Goal: Task Accomplishment & Management: Manage account settings

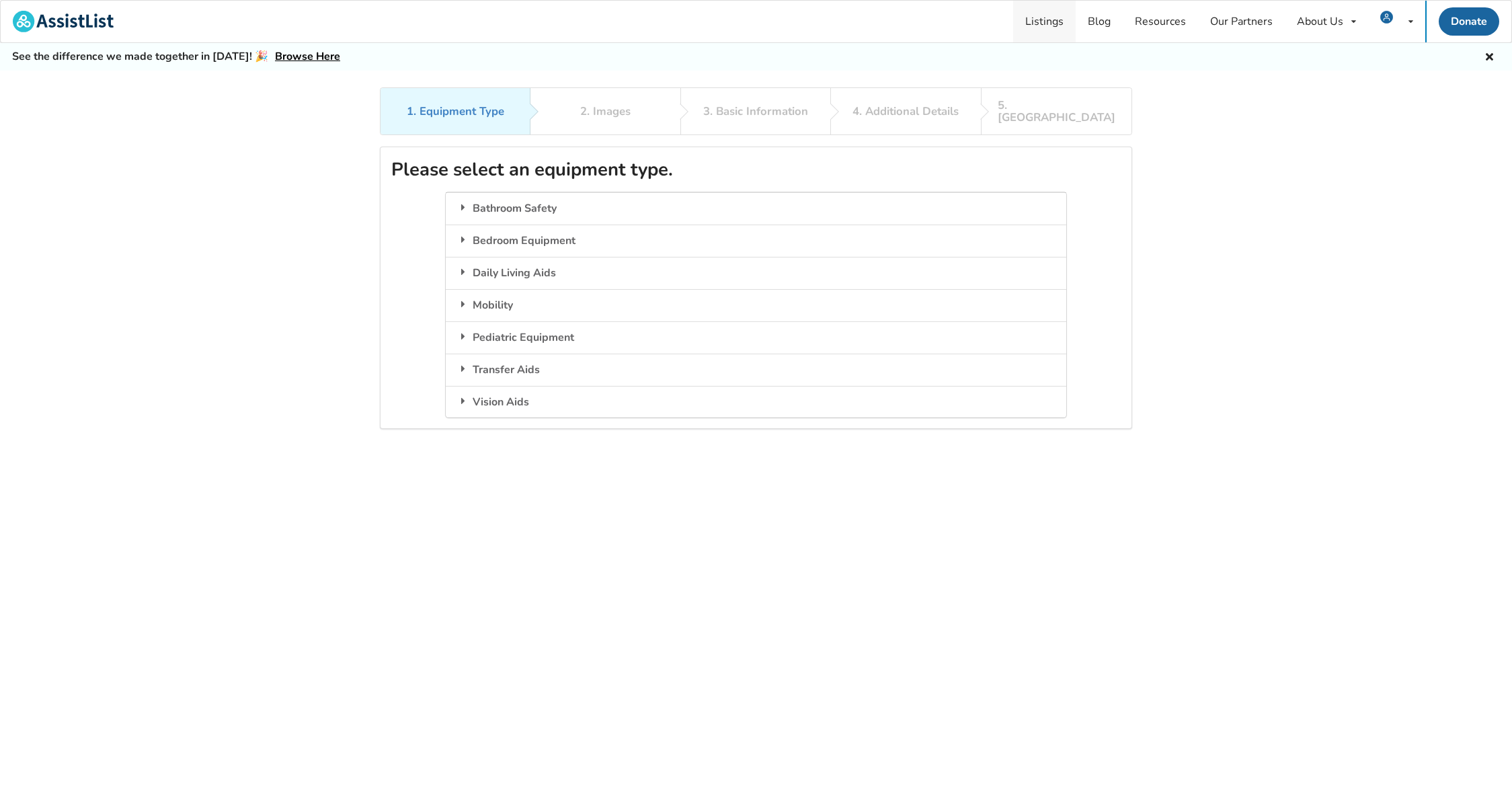
click at [1052, 24] on link "Listings" at bounding box center [1044, 22] width 63 height 42
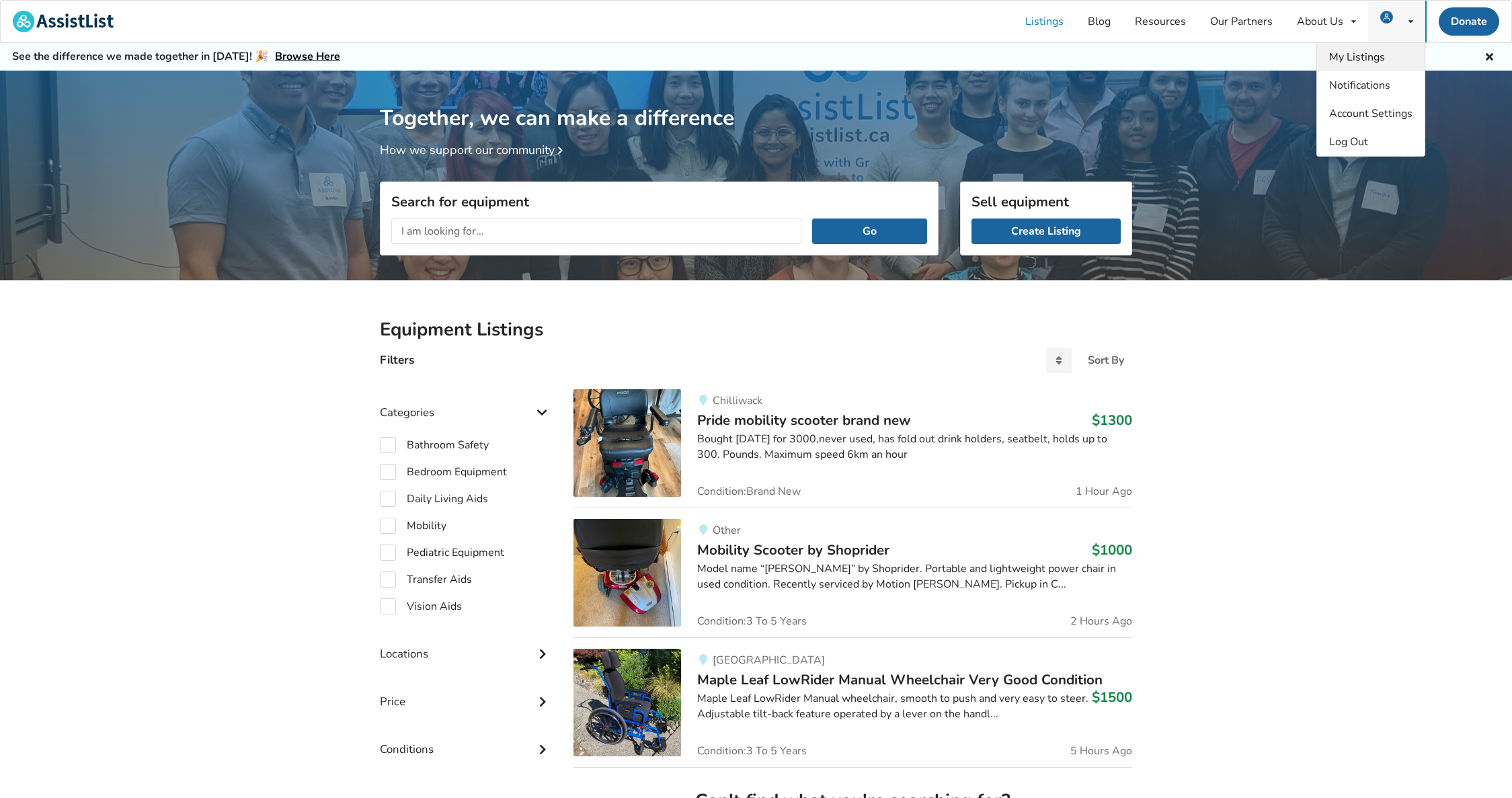
click at [1374, 52] on span "My Listings" at bounding box center [1357, 57] width 56 height 15
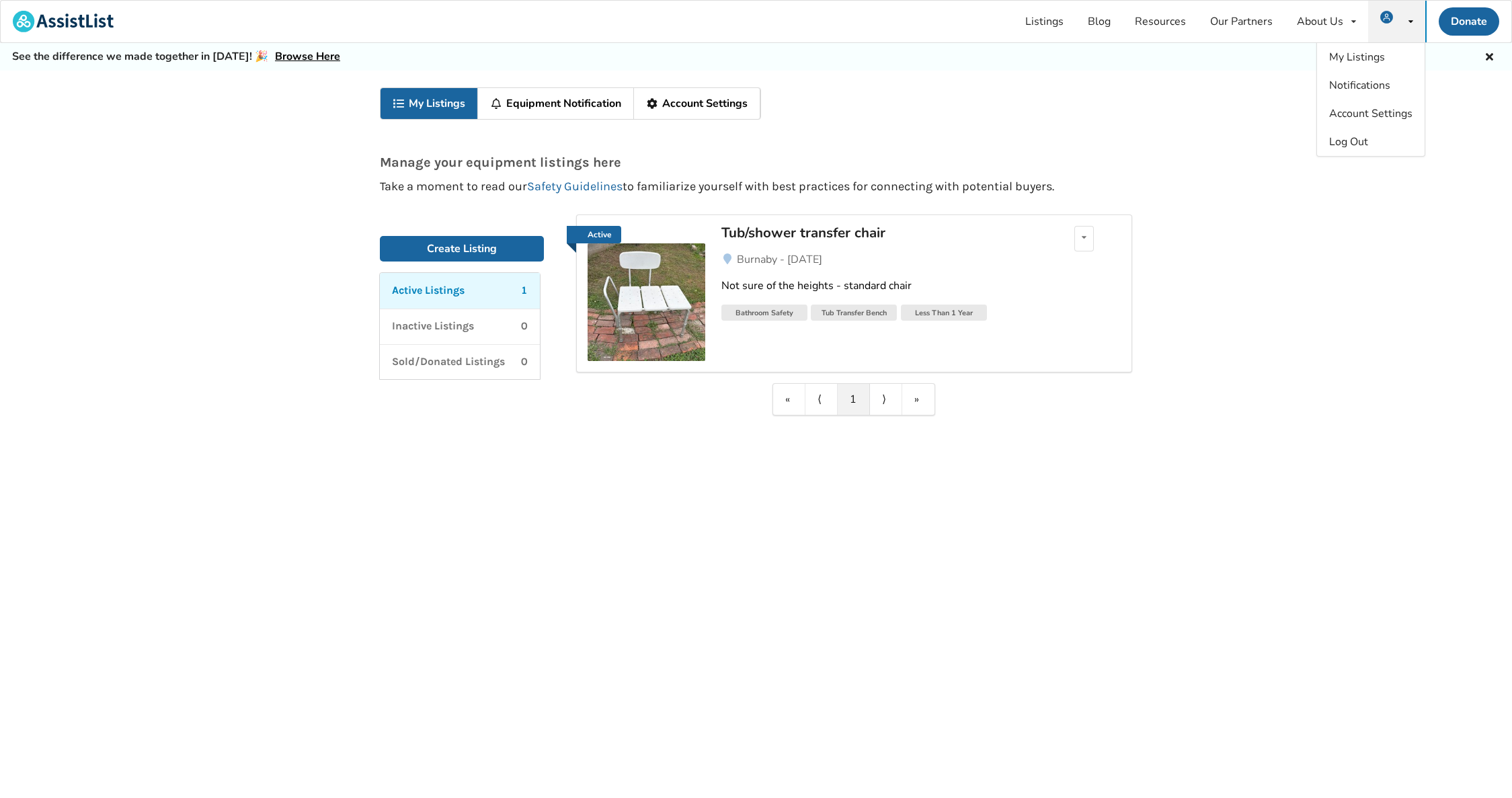
click at [999, 267] on link "Not sure of the heights - standard chair" at bounding box center [920, 285] width 399 height 37
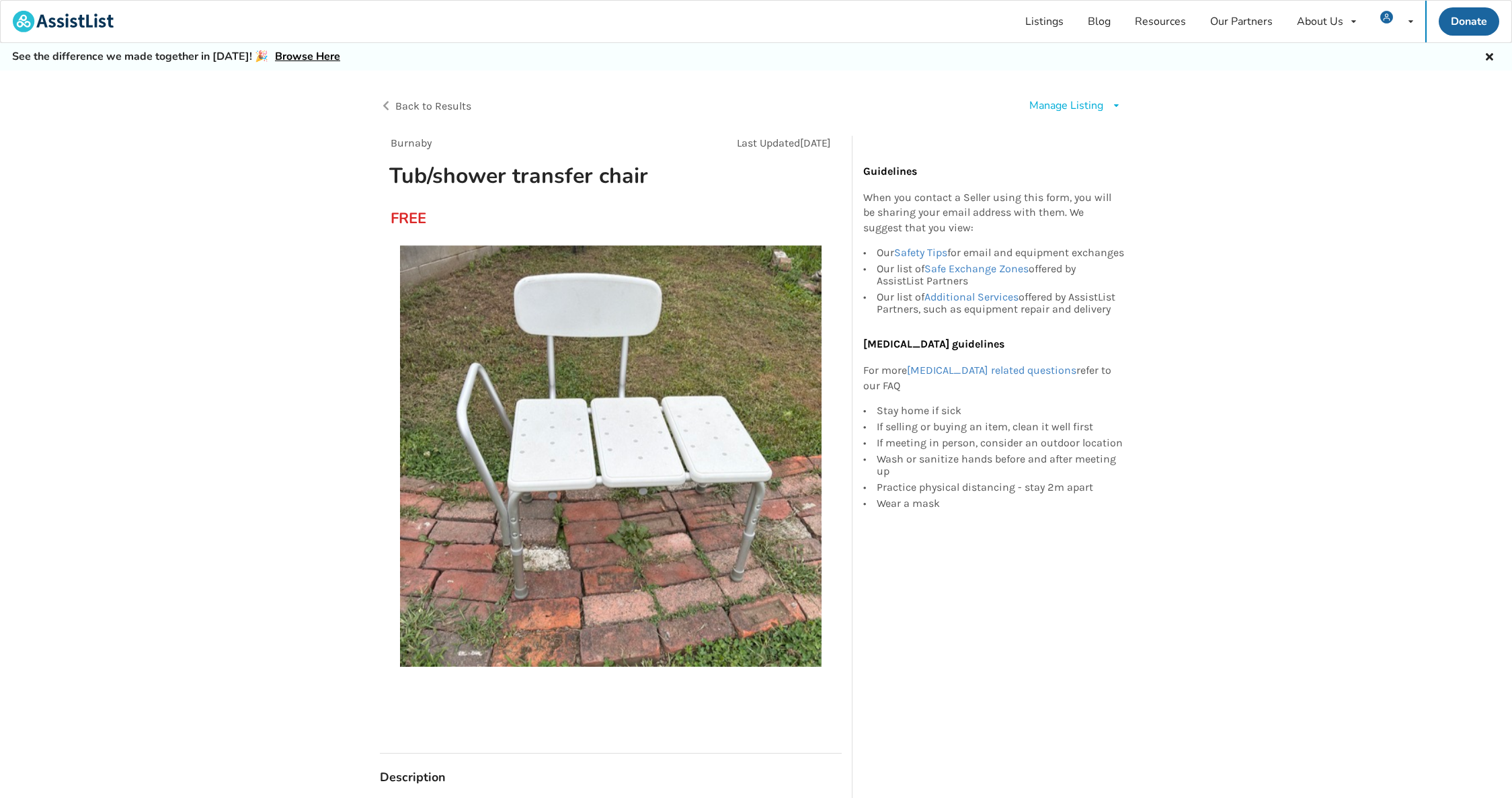
click at [1098, 103] on div "Manage Listing" at bounding box center [1066, 105] width 74 height 15
click at [1093, 129] on span "Edit listing" at bounding box center [1089, 135] width 52 height 15
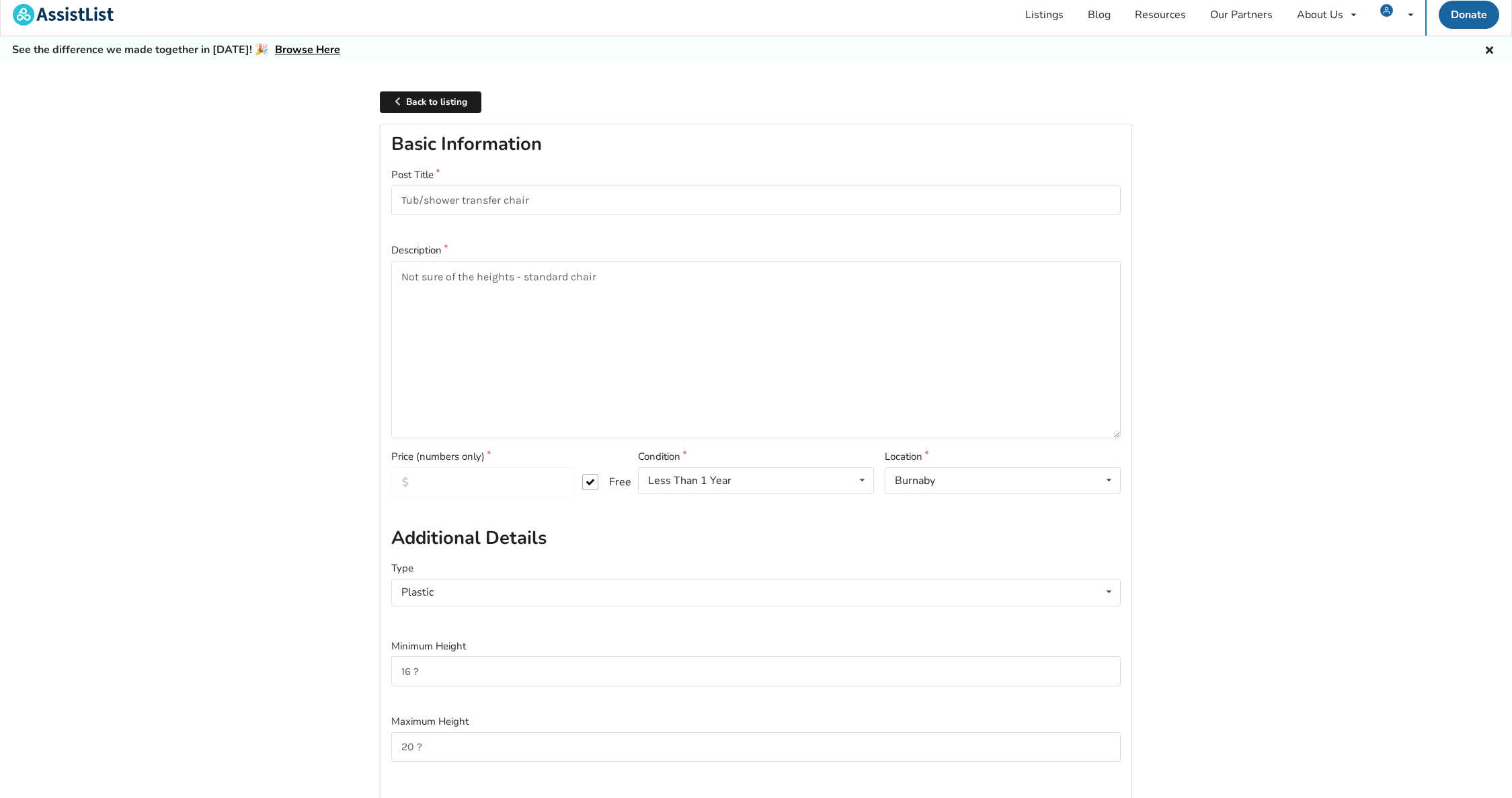
scroll to position [100, 0]
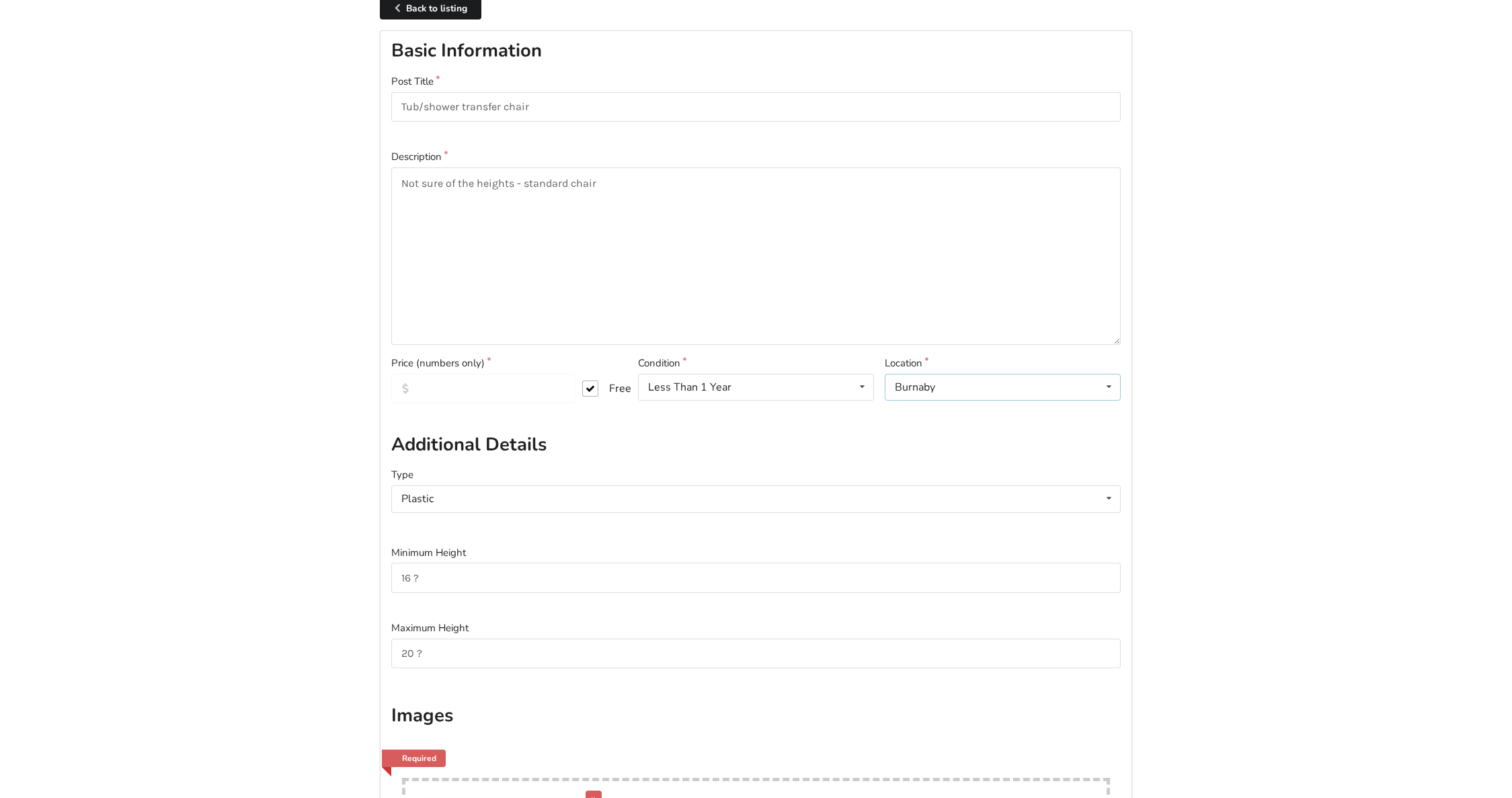
click at [1083, 386] on div "Burnaby [GEOGRAPHIC_DATA] [GEOGRAPHIC_DATA] [GEOGRAPHIC_DATA] [GEOGRAPHIC_DATA]…" at bounding box center [1002, 387] width 236 height 27
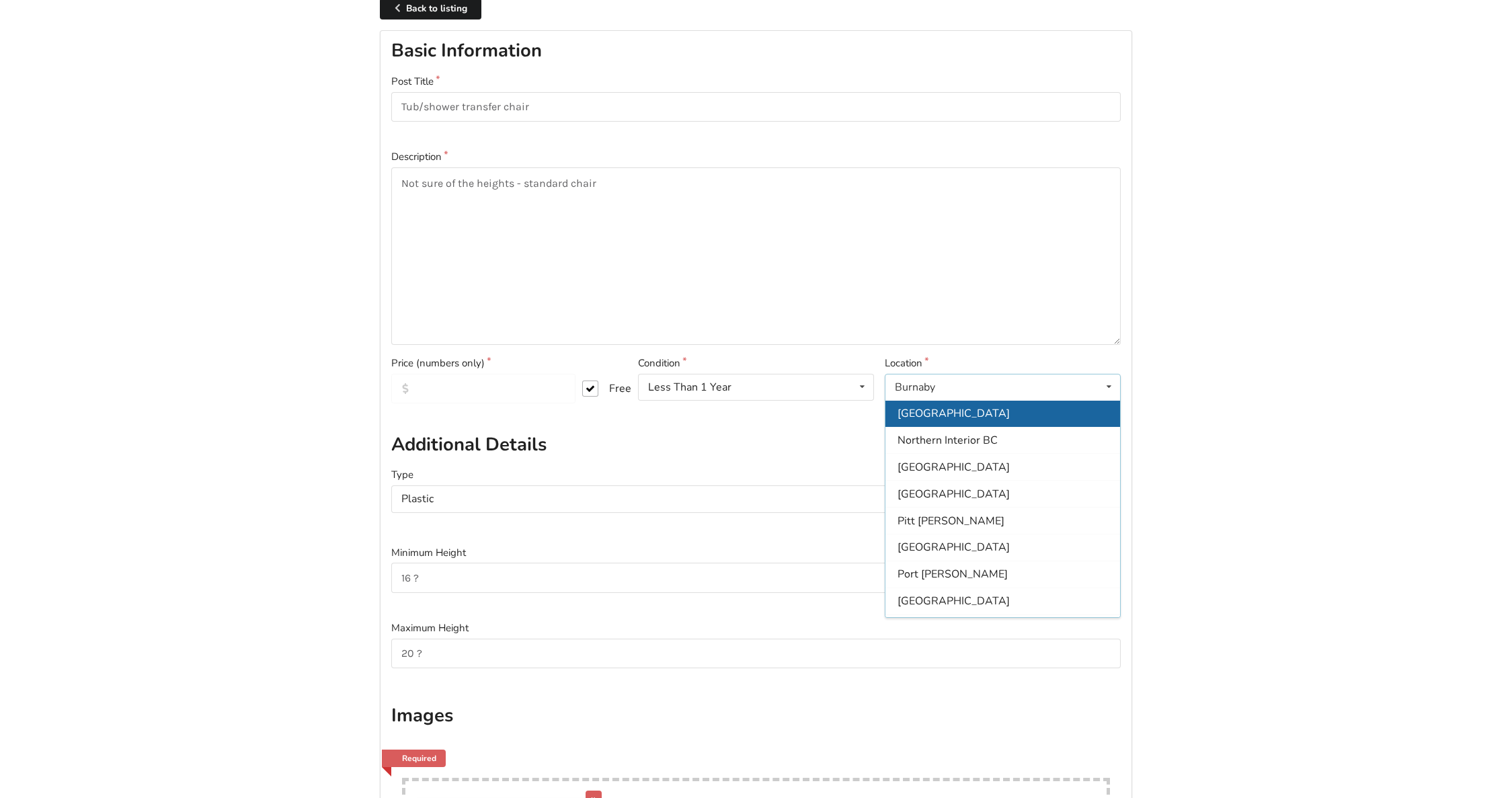
click at [956, 417] on span "[GEOGRAPHIC_DATA]" at bounding box center [953, 413] width 112 height 15
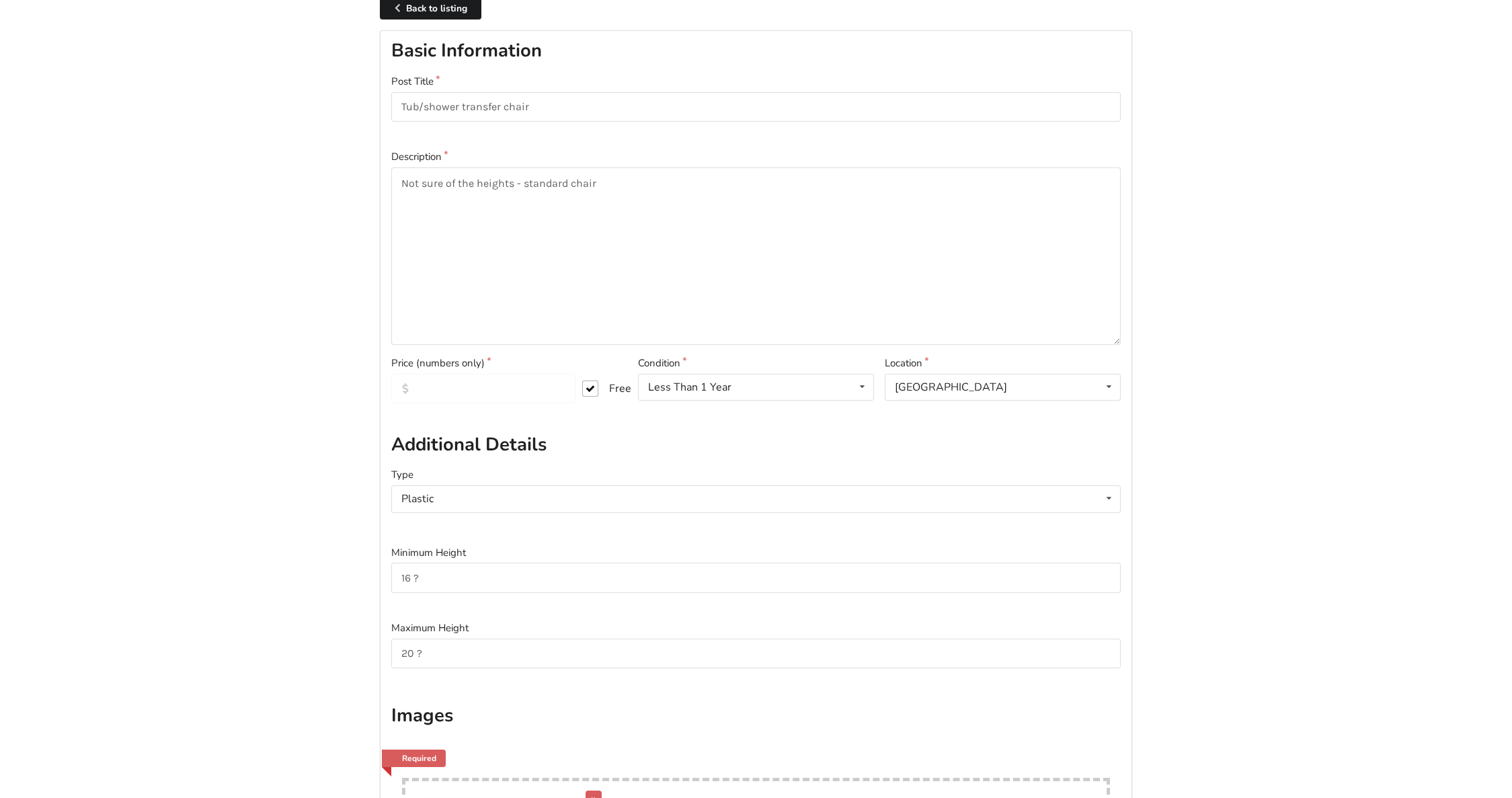
click at [884, 440] on h2 "Additional Details" at bounding box center [755, 445] width 729 height 24
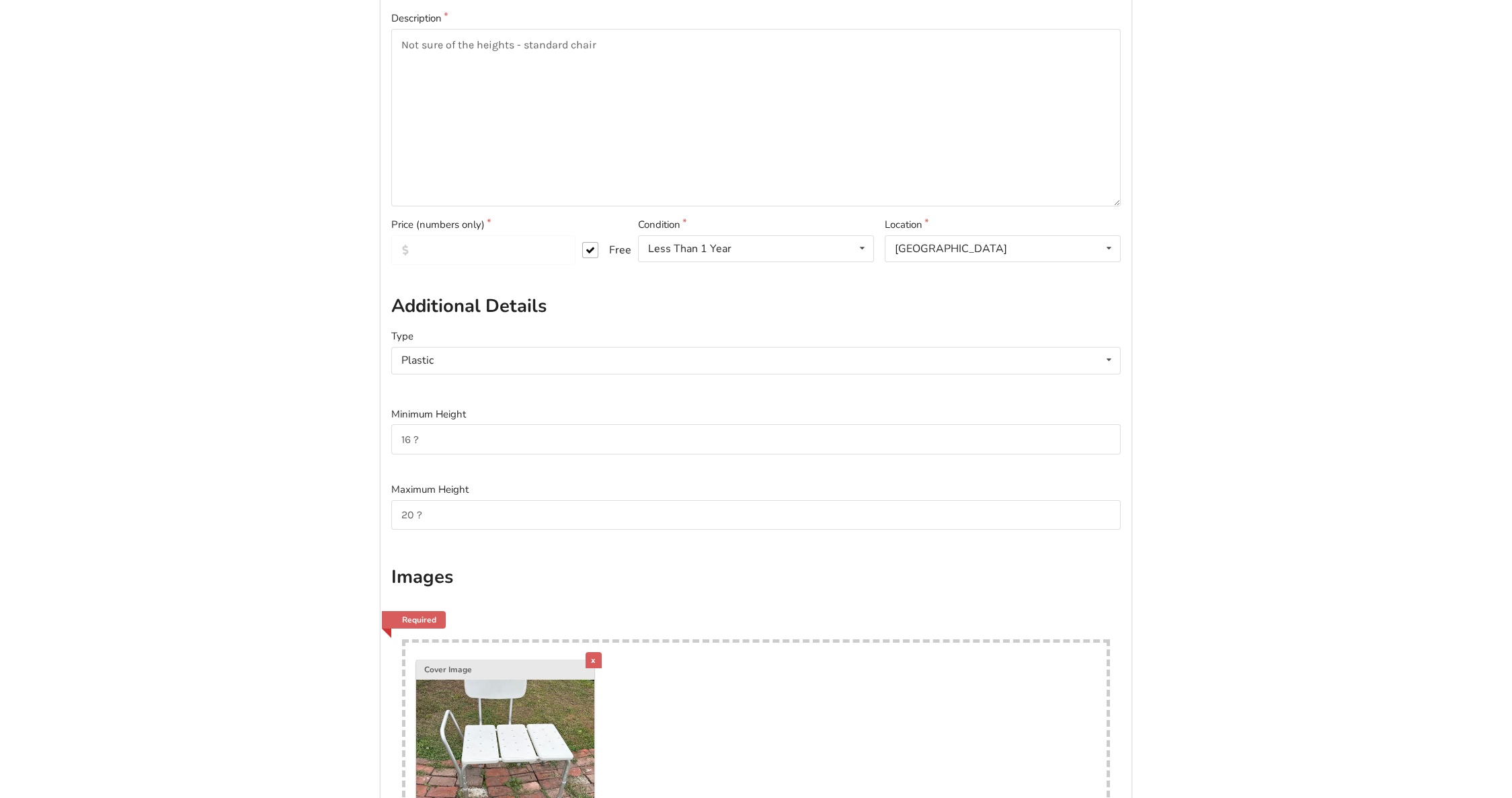
click at [547, 374] on div "Type Plastic Padded Plastic" at bounding box center [755, 362] width 729 height 67
click at [550, 366] on div "Plastic Padded Plastic" at bounding box center [755, 360] width 729 height 27
click at [501, 365] on div "Plastic Padded Plastic" at bounding box center [755, 360] width 729 height 27
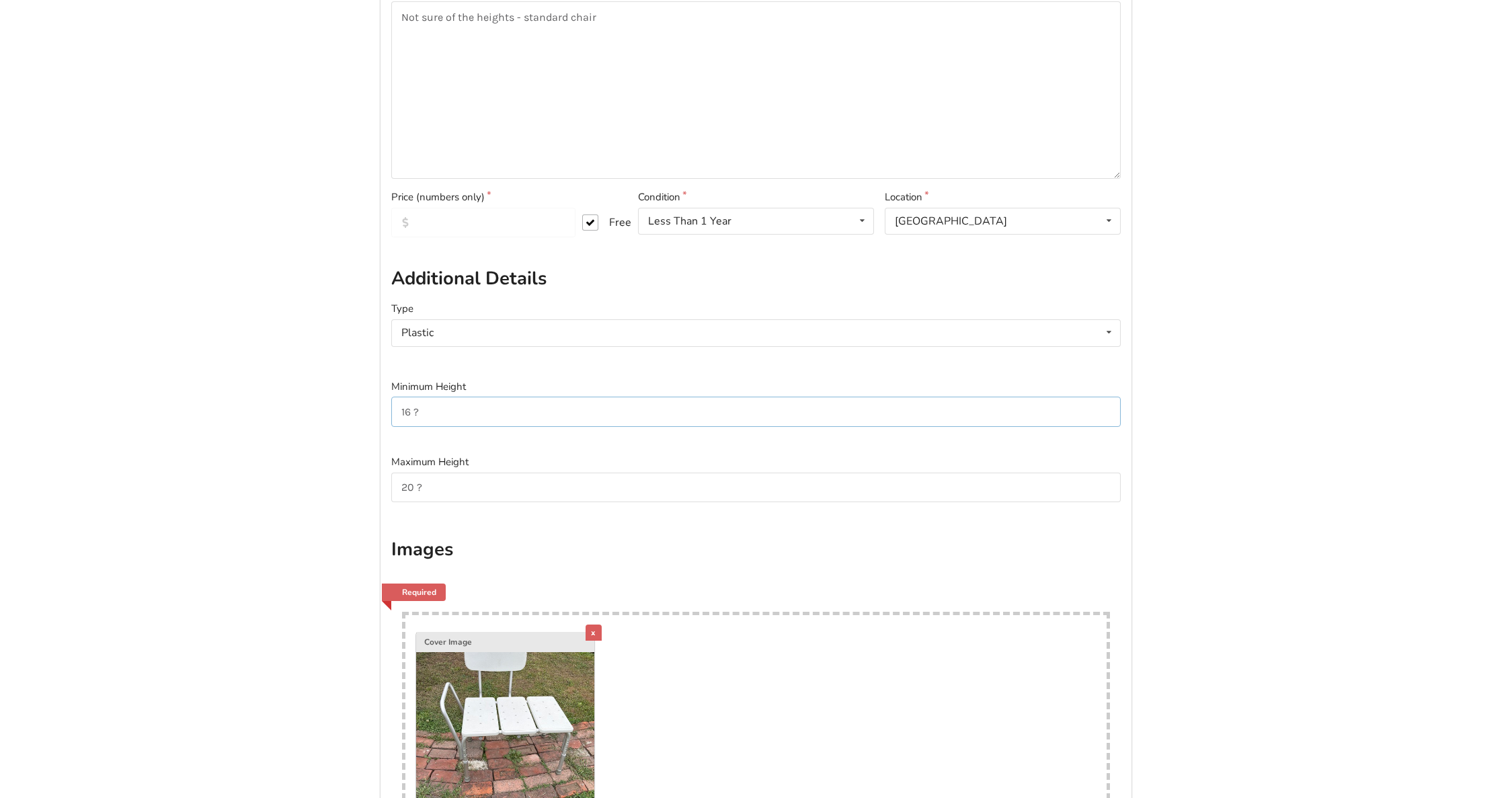
click at [507, 414] on input "16 ?" at bounding box center [755, 412] width 729 height 30
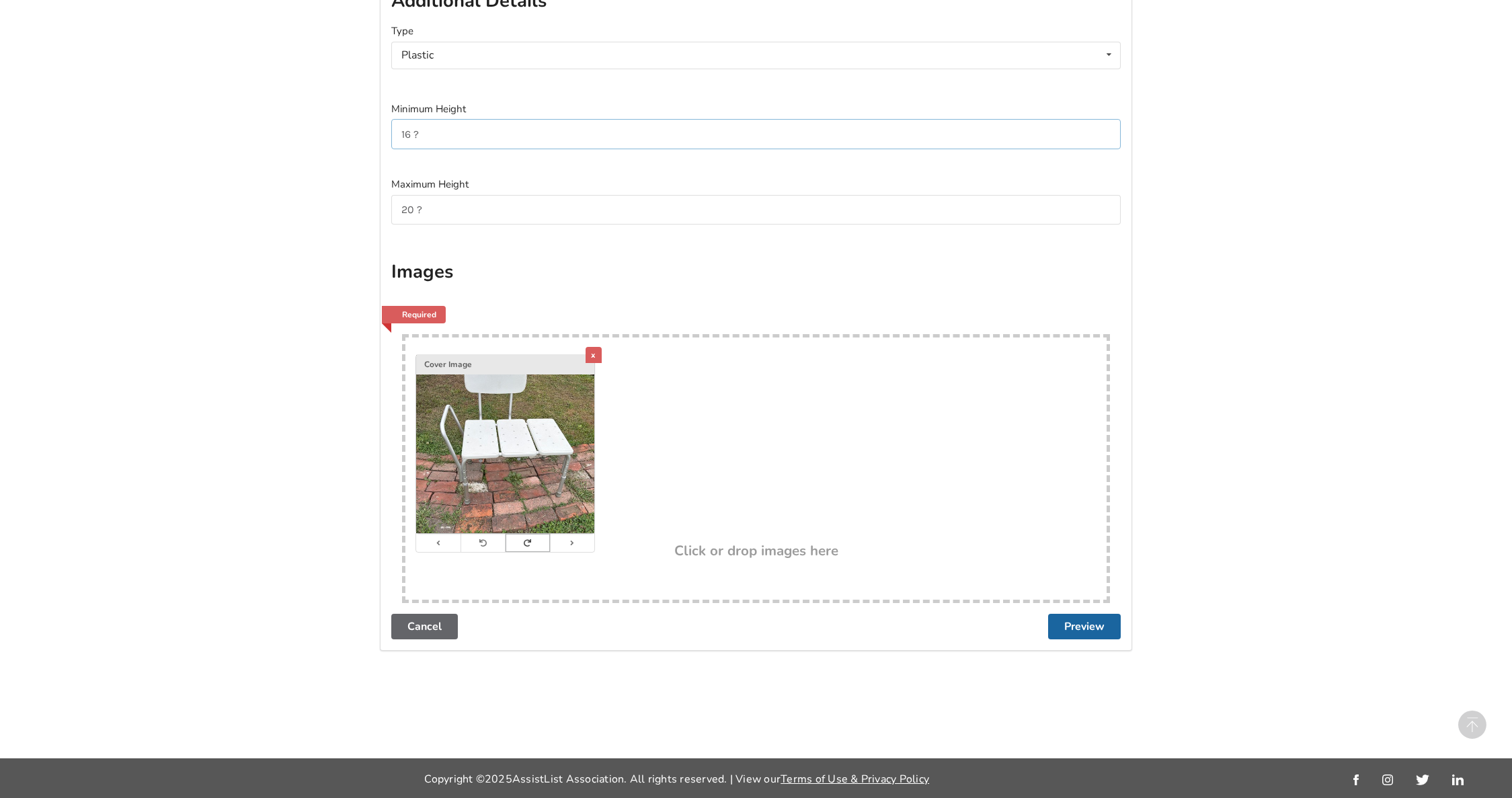
scroll to position [544, 0]
click at [1091, 629] on button "Preview" at bounding box center [1084, 626] width 73 height 26
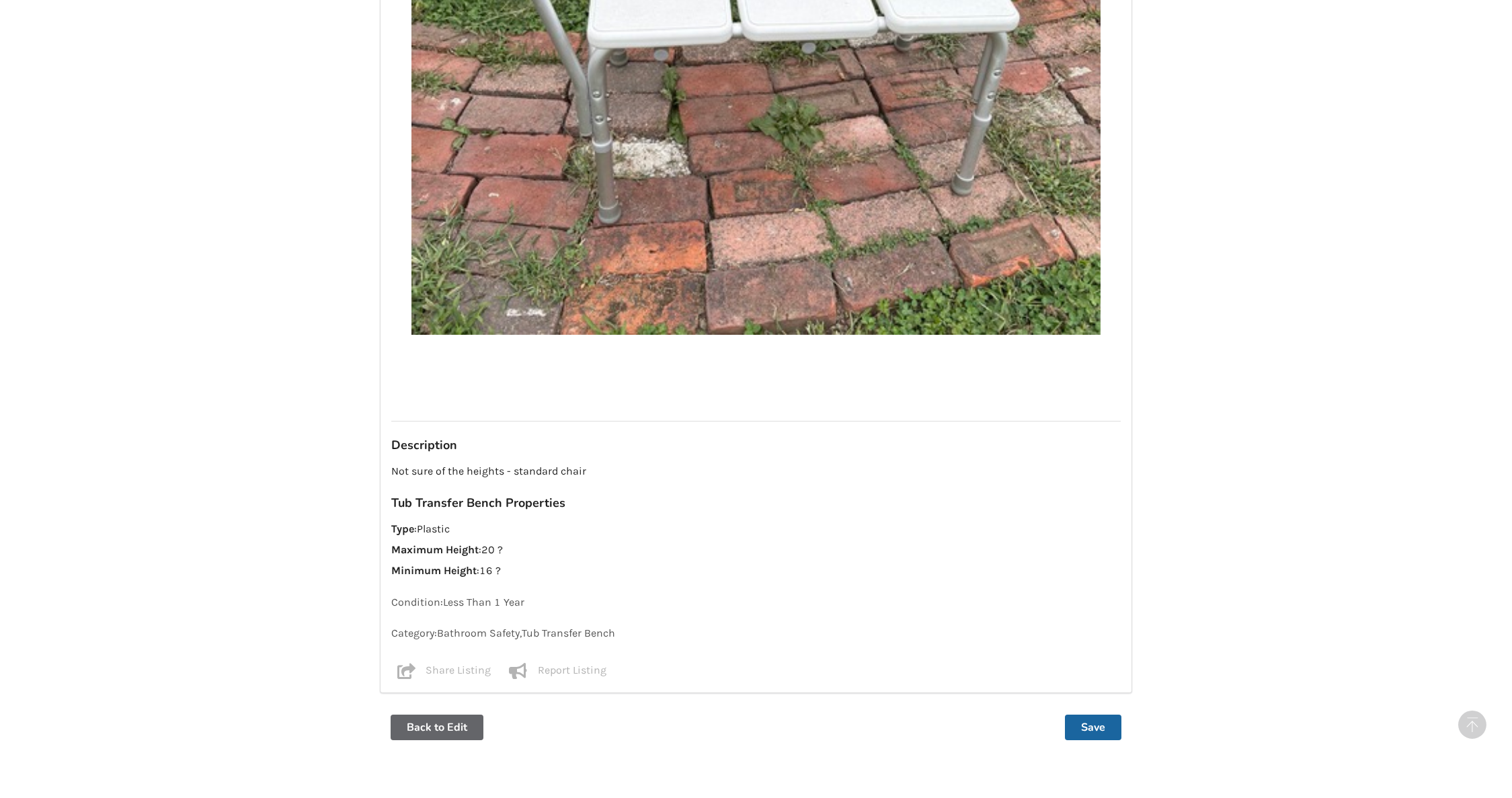
scroll to position [711, 0]
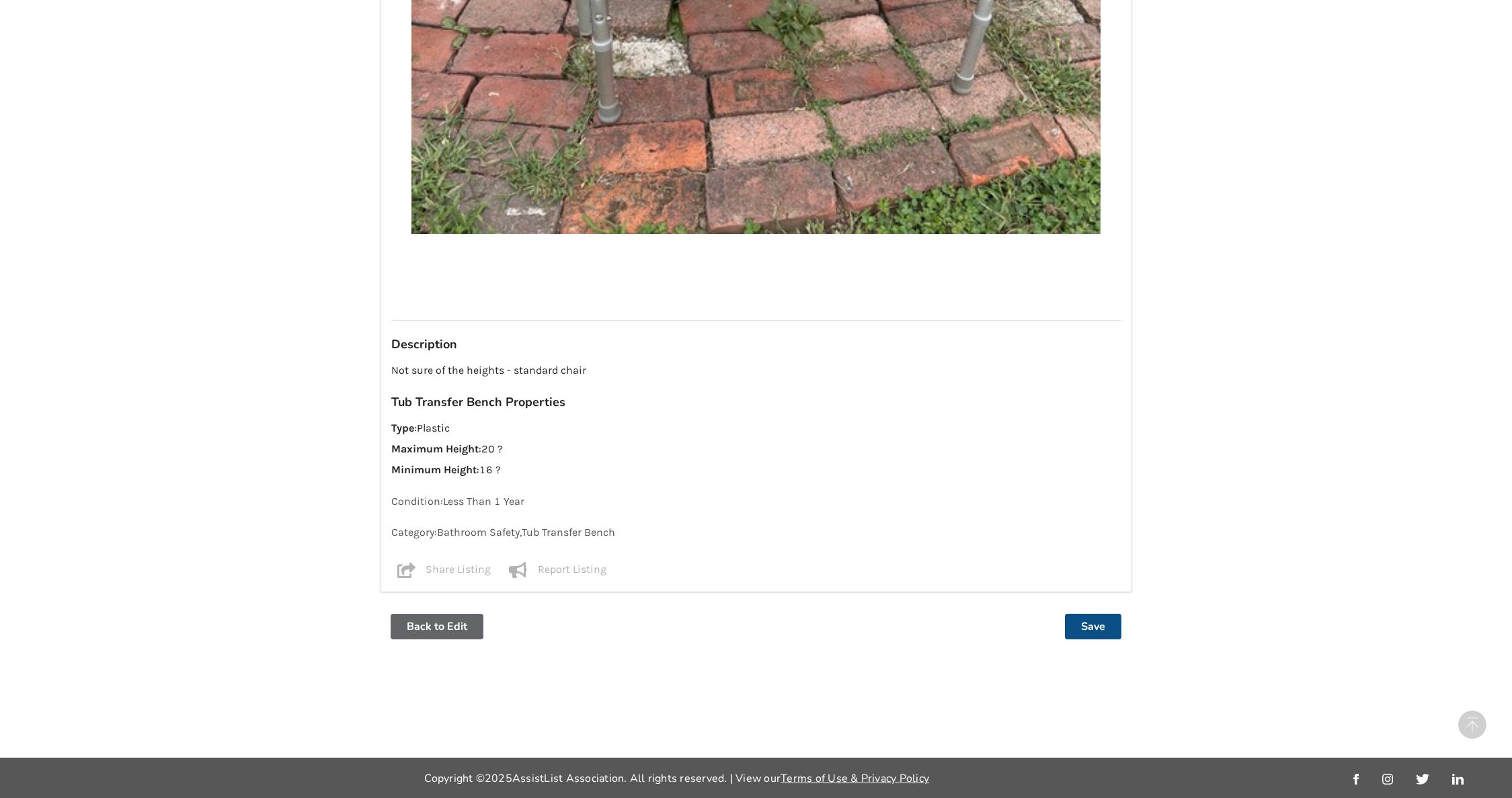
click at [1095, 630] on button "Save" at bounding box center [1093, 627] width 56 height 26
